Goal: Find specific fact: Find specific fact

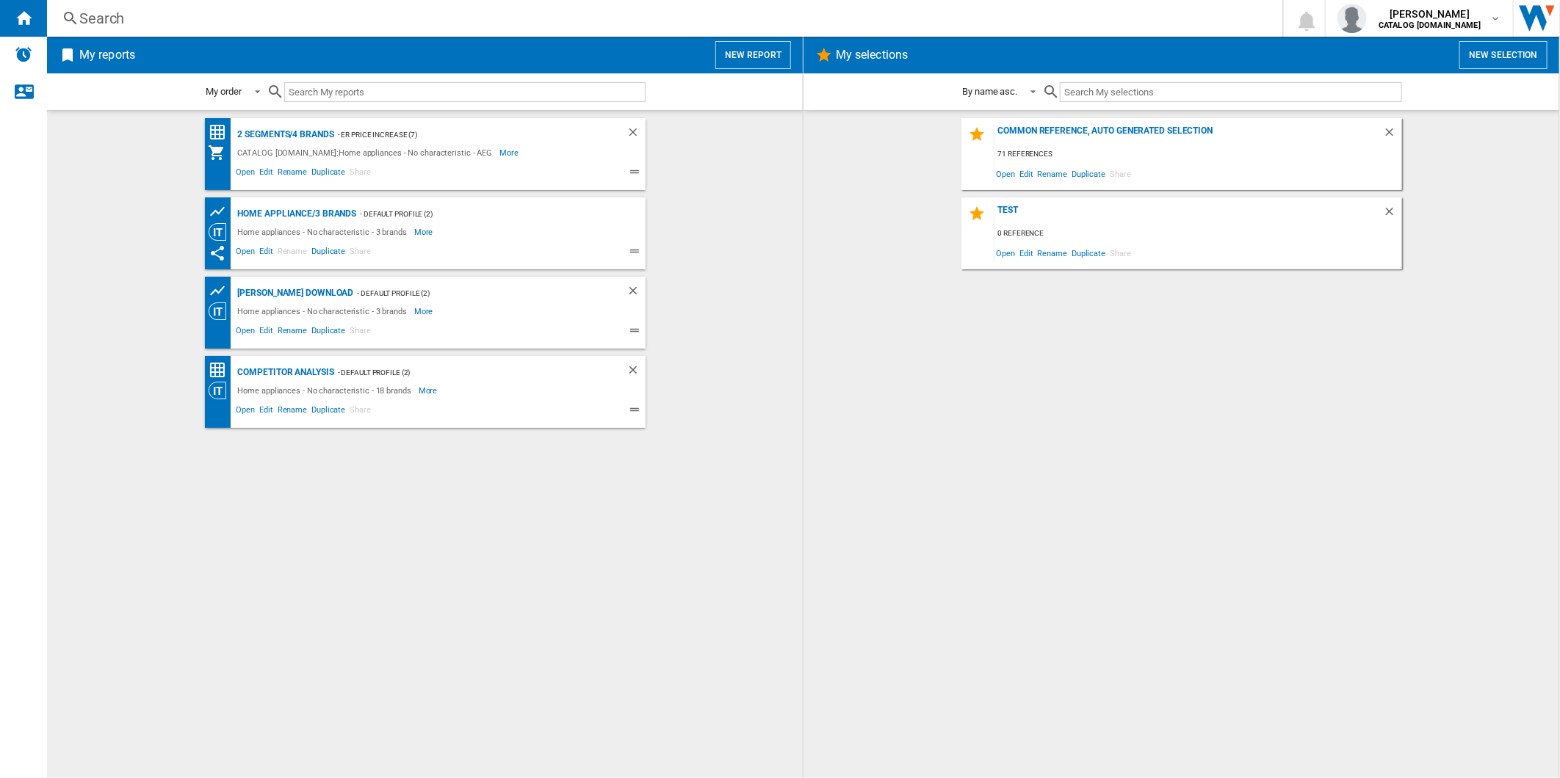
click at [488, 28] on div "Search" at bounding box center [661, 18] width 1165 height 21
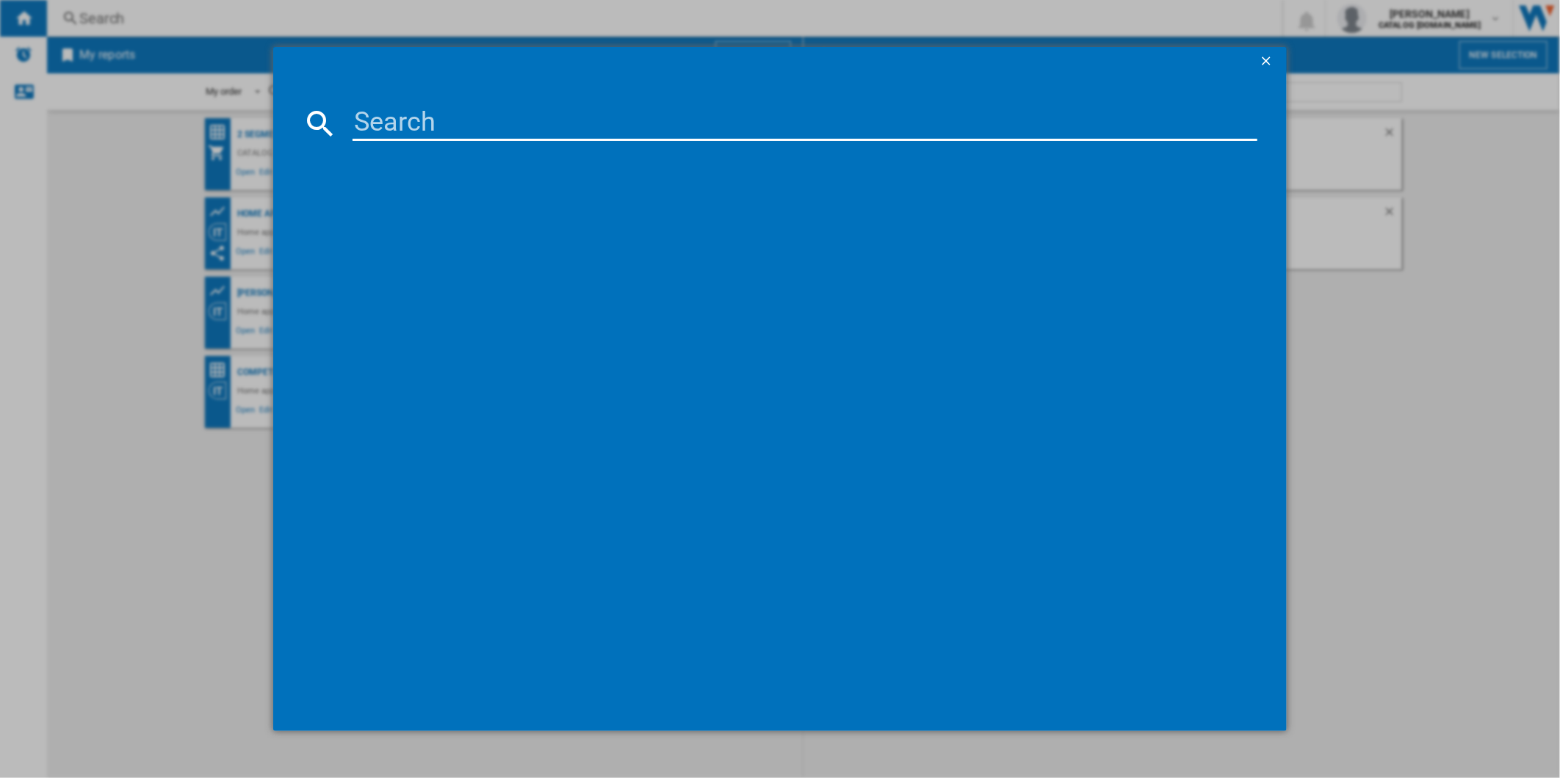
click at [467, 111] on input at bounding box center [804, 123] width 905 height 35
paste input "SCE819E5TS"
type input "SCE819E5TS"
